Goal: Find specific page/section

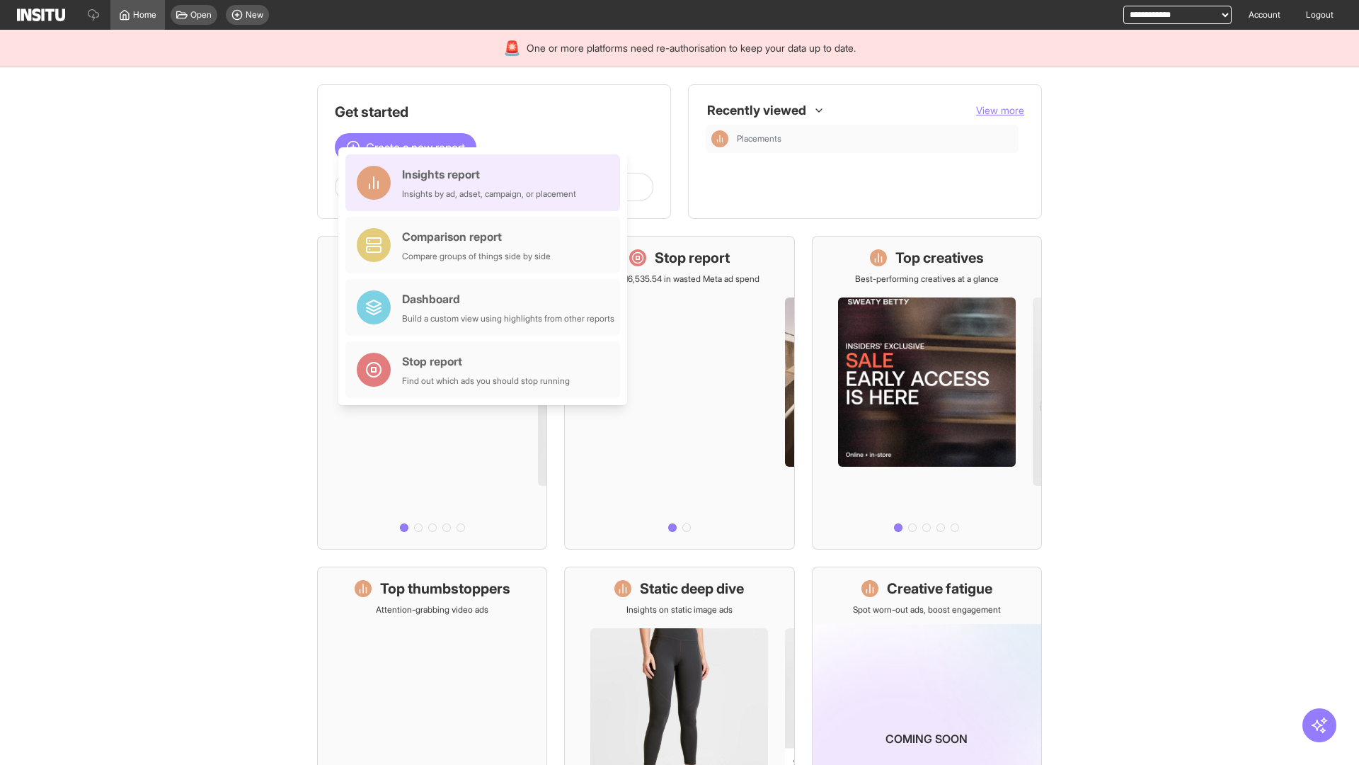
click at [486, 183] on div "Insights report Insights by ad, adset, campaign, or placement" at bounding box center [489, 183] width 174 height 34
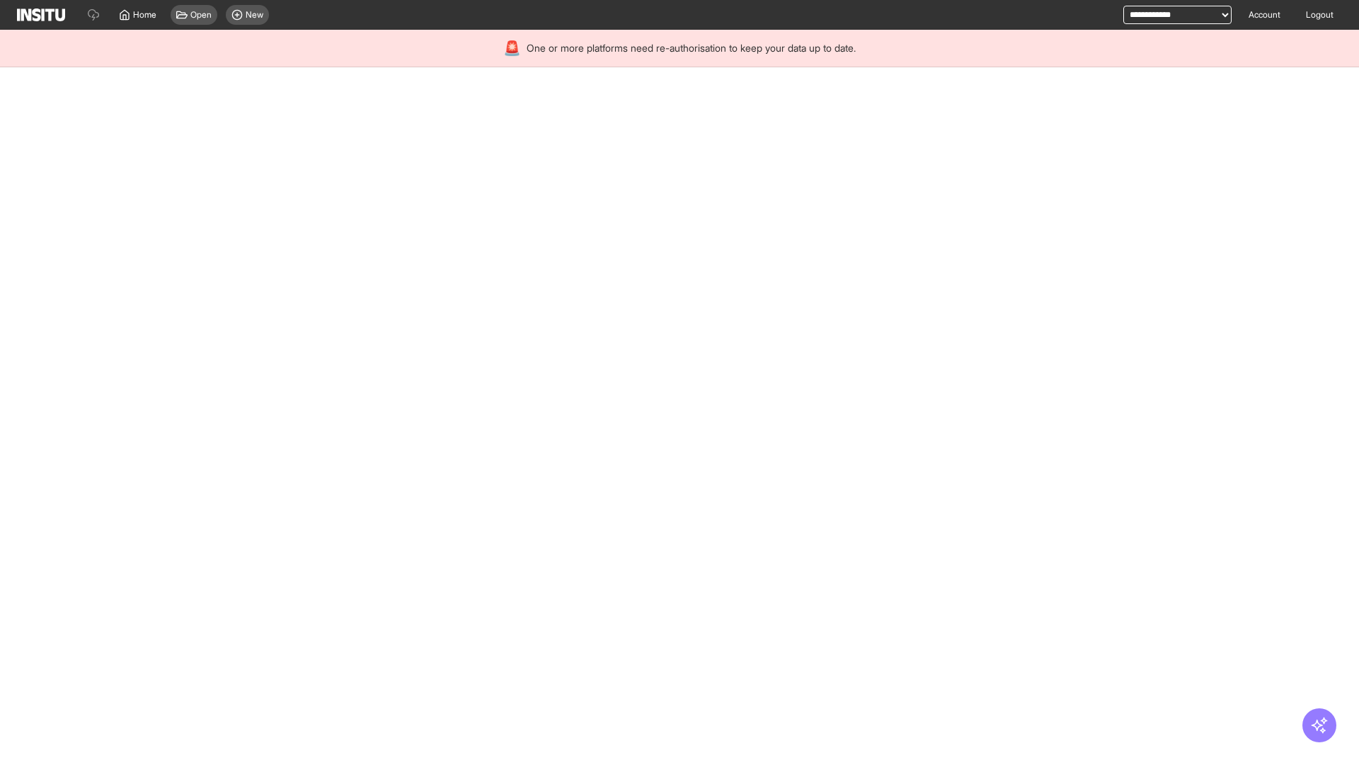
select select "**"
